Goal: Task Accomplishment & Management: Manage account settings

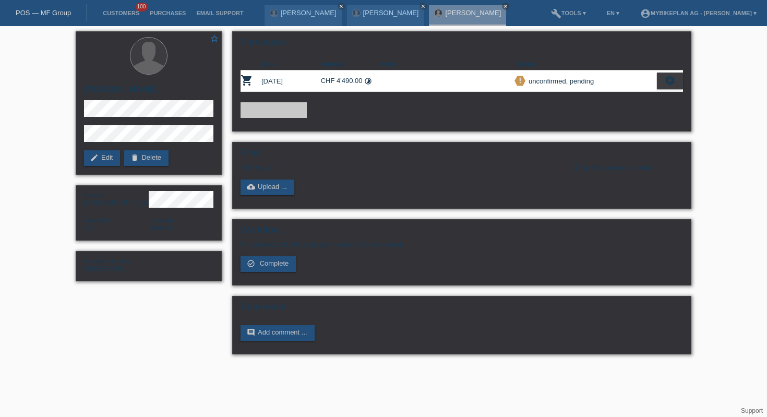
click at [45, 12] on link "POS — MF Group" at bounding box center [43, 13] width 55 height 8
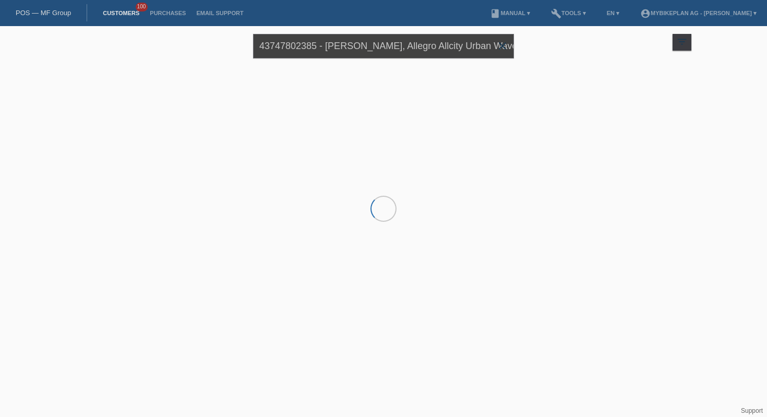
click at [324, 46] on input "43747802385 - Luzia Kunz, Allegro Allcity Urban Wave" at bounding box center [383, 46] width 261 height 25
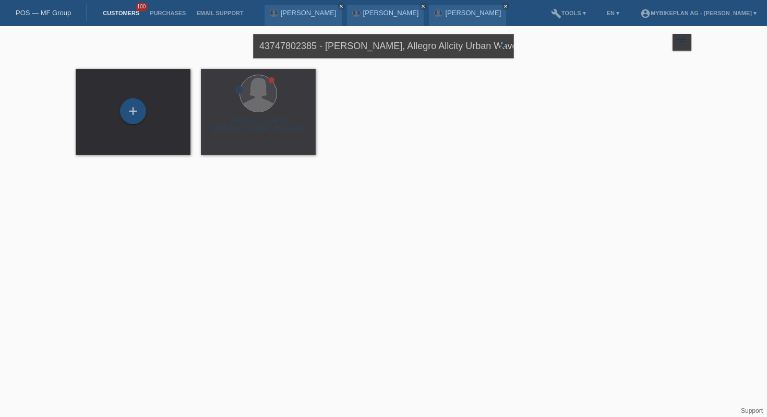
click at [324, 46] on input "43747802385 - Luzia Kunz, Allegro Allcity Urban Wave" at bounding box center [383, 46] width 261 height 25
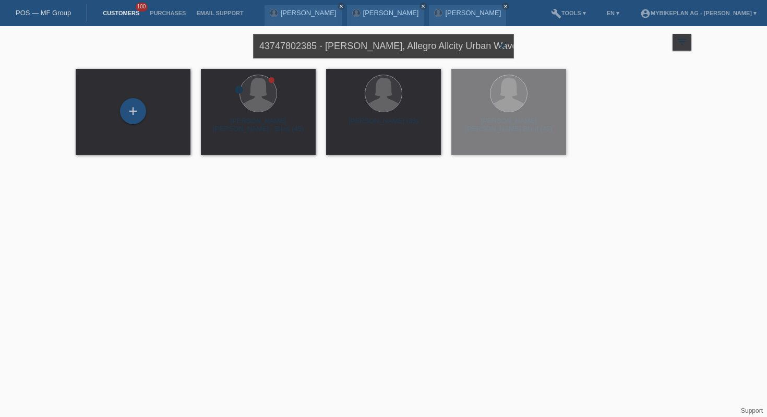
click at [324, 46] on input "43747802385 - Luzia Kunz, Allegro Allcity Urban Wave" at bounding box center [383, 46] width 261 height 25
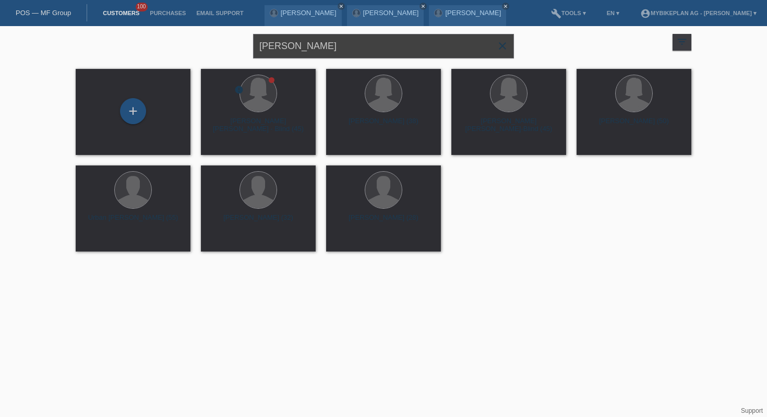
type input "[PERSON_NAME]"
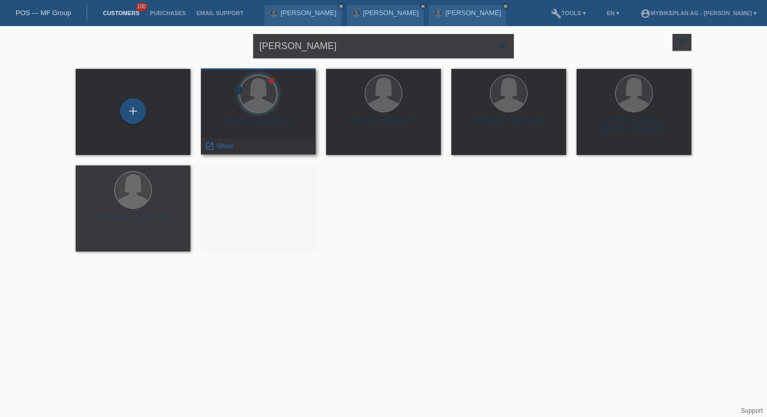
click at [254, 123] on div "Marie Veuthey Crettex (58)" at bounding box center [258, 125] width 98 height 17
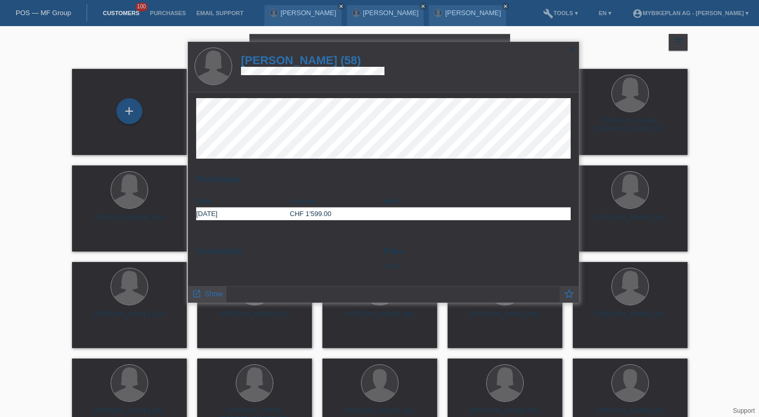
click at [201, 291] on link "launch Show" at bounding box center [207, 292] width 31 height 13
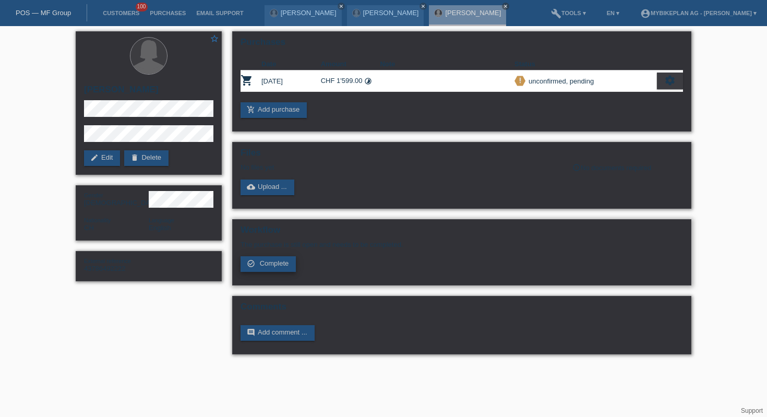
click at [279, 264] on span "Complete" at bounding box center [274, 263] width 29 height 8
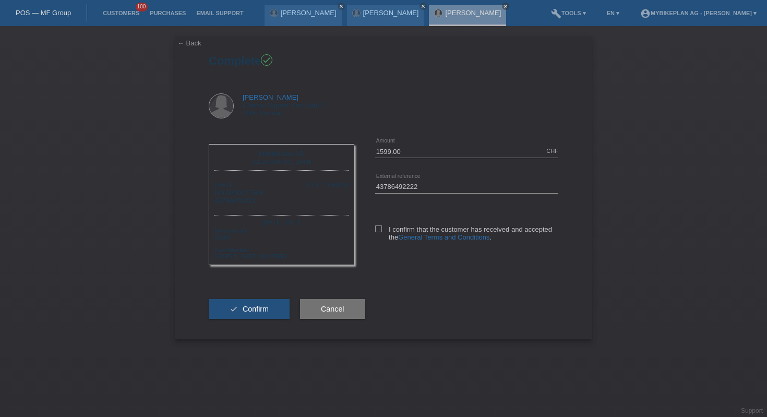
click at [189, 44] on link "← Back" at bounding box center [189, 43] width 24 height 8
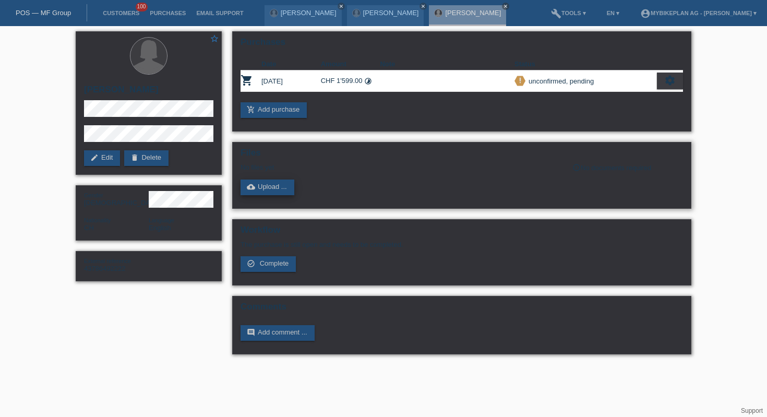
click at [264, 192] on link "cloud_upload Upload ..." at bounding box center [267, 187] width 54 height 16
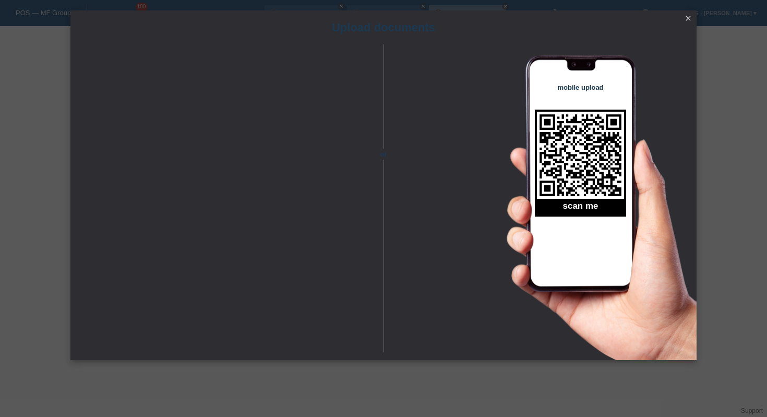
click at [684, 19] on icon "close" at bounding box center [688, 18] width 8 height 8
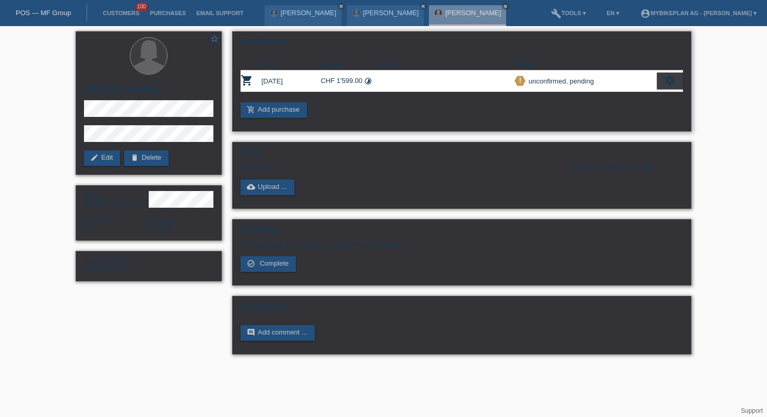
click at [671, 78] on icon "settings" at bounding box center [669, 80] width 11 height 11
click at [665, 79] on icon "settings" at bounding box center [669, 80] width 11 height 11
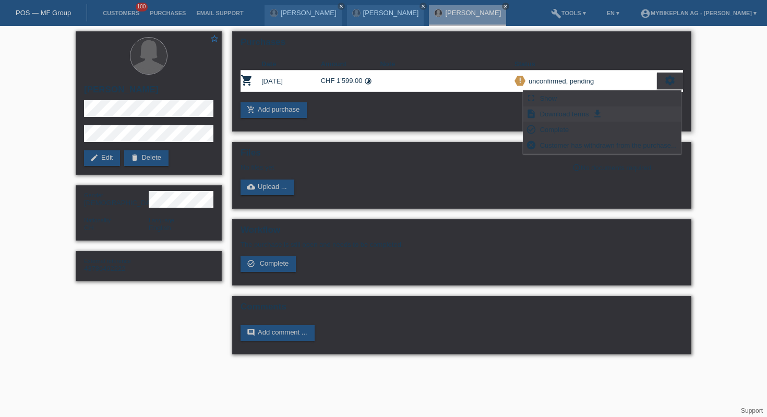
click at [575, 113] on span "Download terms" at bounding box center [564, 113] width 52 height 13
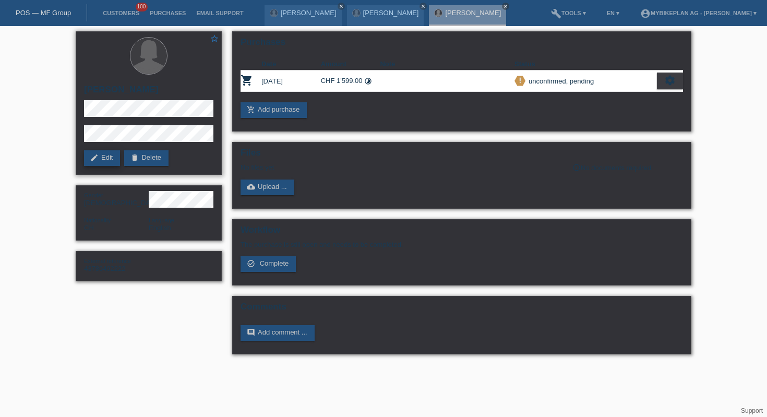
click at [102, 159] on link "edit Edit" at bounding box center [102, 158] width 36 height 16
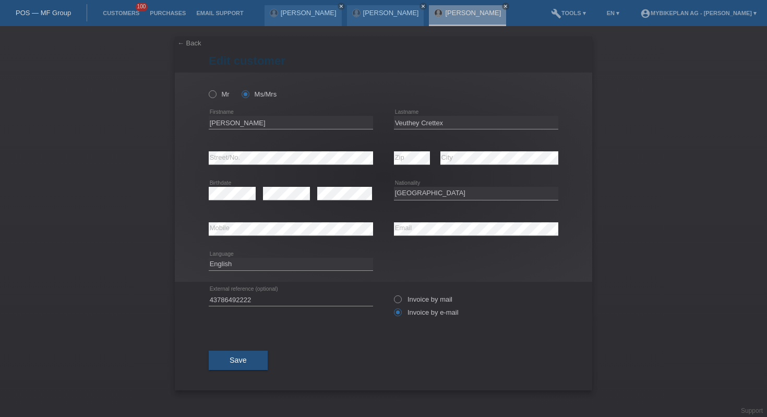
select select "CH"
click at [354, 269] on select "Deutsch Français Italiano English" at bounding box center [291, 264] width 164 height 13
select select "fr"
click at [237, 363] on span "Save" at bounding box center [237, 360] width 17 height 8
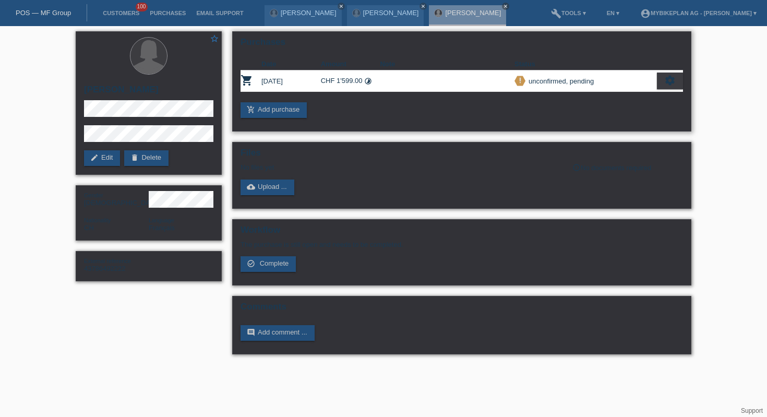
click at [664, 81] on icon "settings" at bounding box center [669, 80] width 11 height 11
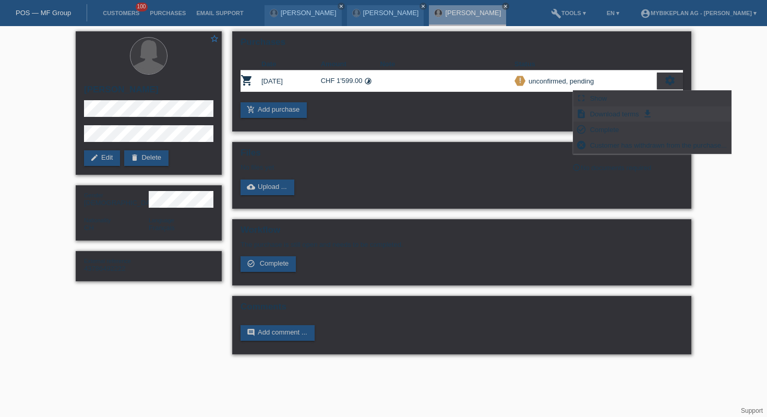
click at [618, 114] on span "Download terms" at bounding box center [614, 113] width 52 height 13
